Goal: Task Accomplishment & Management: Manage account settings

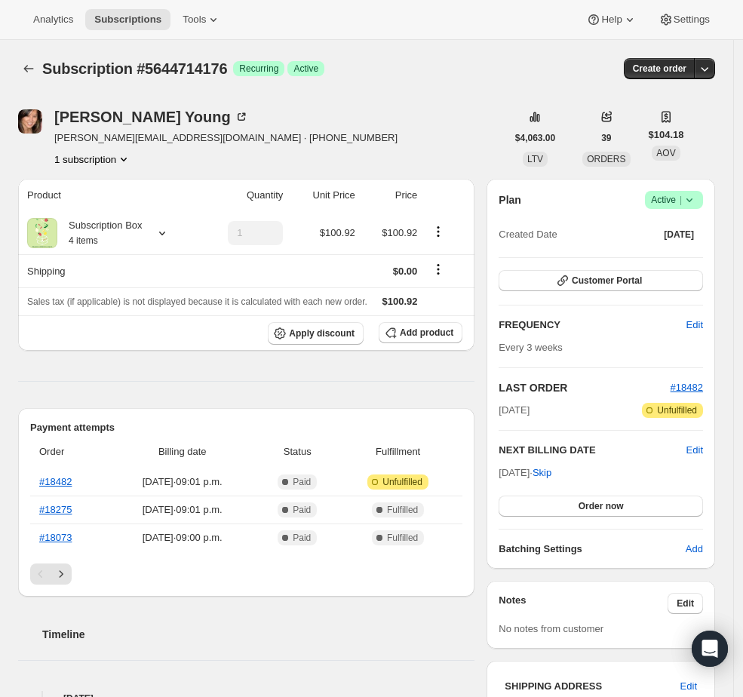
click at [703, 201] on span "Success Active |" at bounding box center [674, 200] width 58 height 18
click at [675, 234] on span "Pause subscription" at bounding box center [678, 228] width 83 height 11
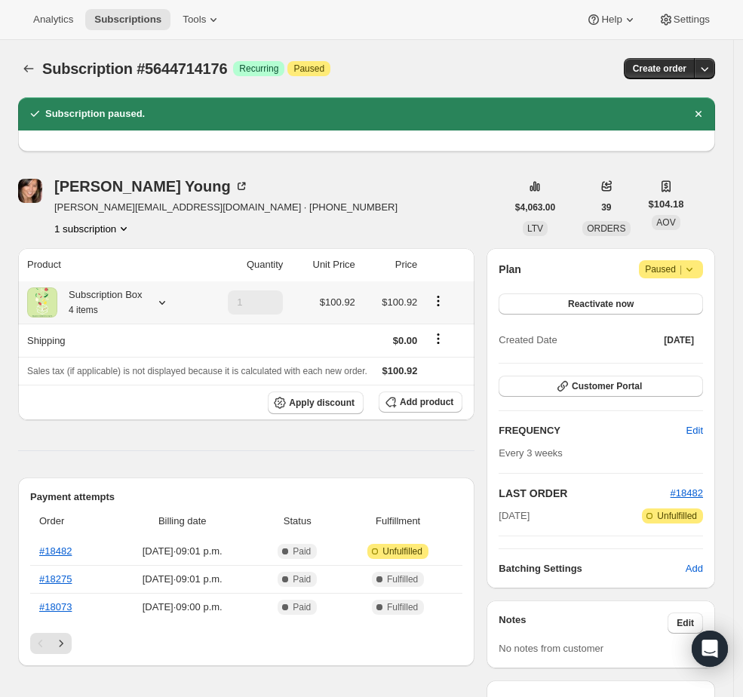
click at [159, 303] on icon at bounding box center [162, 302] width 15 height 15
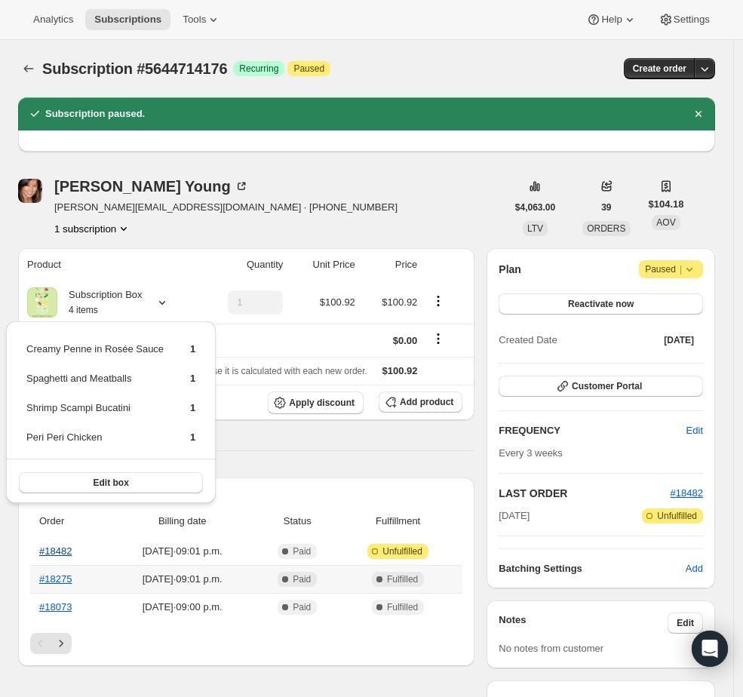
drag, startPoint x: 65, startPoint y: 568, endPoint x: 64, endPoint y: 550, distance: 18.1
click at [65, 565] on th "#18275" at bounding box center [69, 579] width 78 height 28
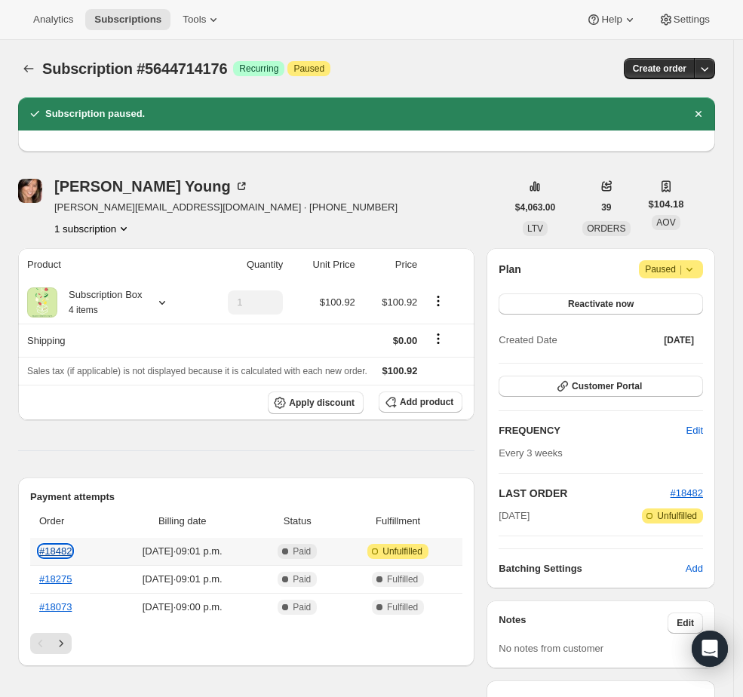
click at [62, 546] on link "#18482" at bounding box center [55, 551] width 32 height 11
click at [628, 392] on span "Customer Portal" at bounding box center [607, 386] width 70 height 12
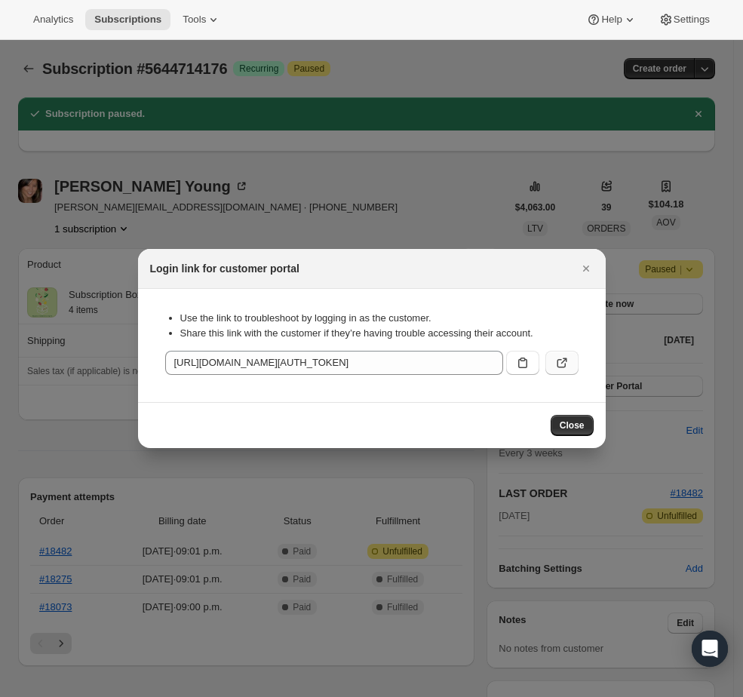
click at [561, 364] on icon ":rf6:" at bounding box center [562, 362] width 15 height 15
click at [525, 367] on icon ":rf6:" at bounding box center [522, 362] width 15 height 15
